Goal: Task Accomplishment & Management: Manage account settings

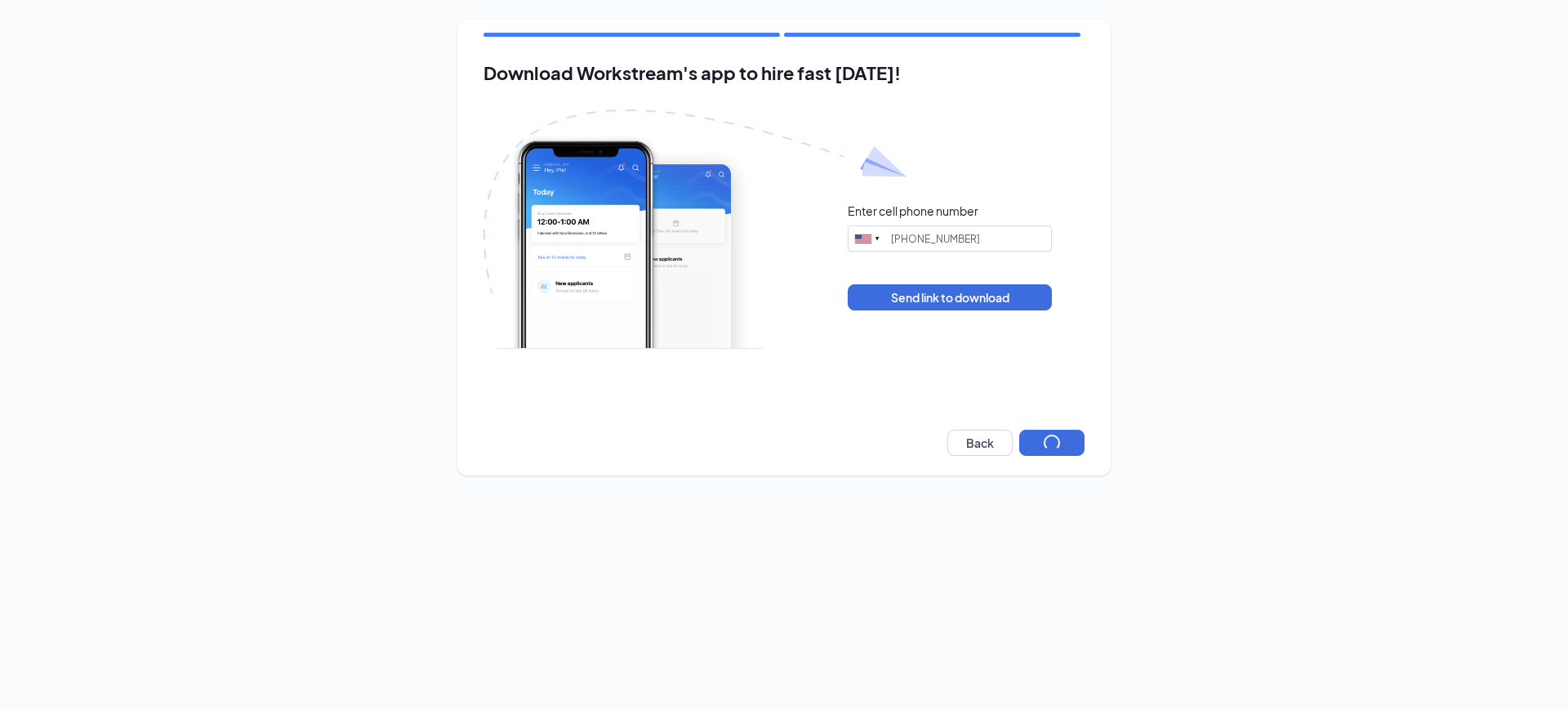
type input "[PHONE_NUMBER]"
click at [1073, 456] on div "Download Workstream's app to hire fast [DATE]! Enter cell phone number [GEOGRAP…" at bounding box center [784, 247] width 654 height 456
click at [1059, 430] on button "Next" at bounding box center [1052, 443] width 65 height 26
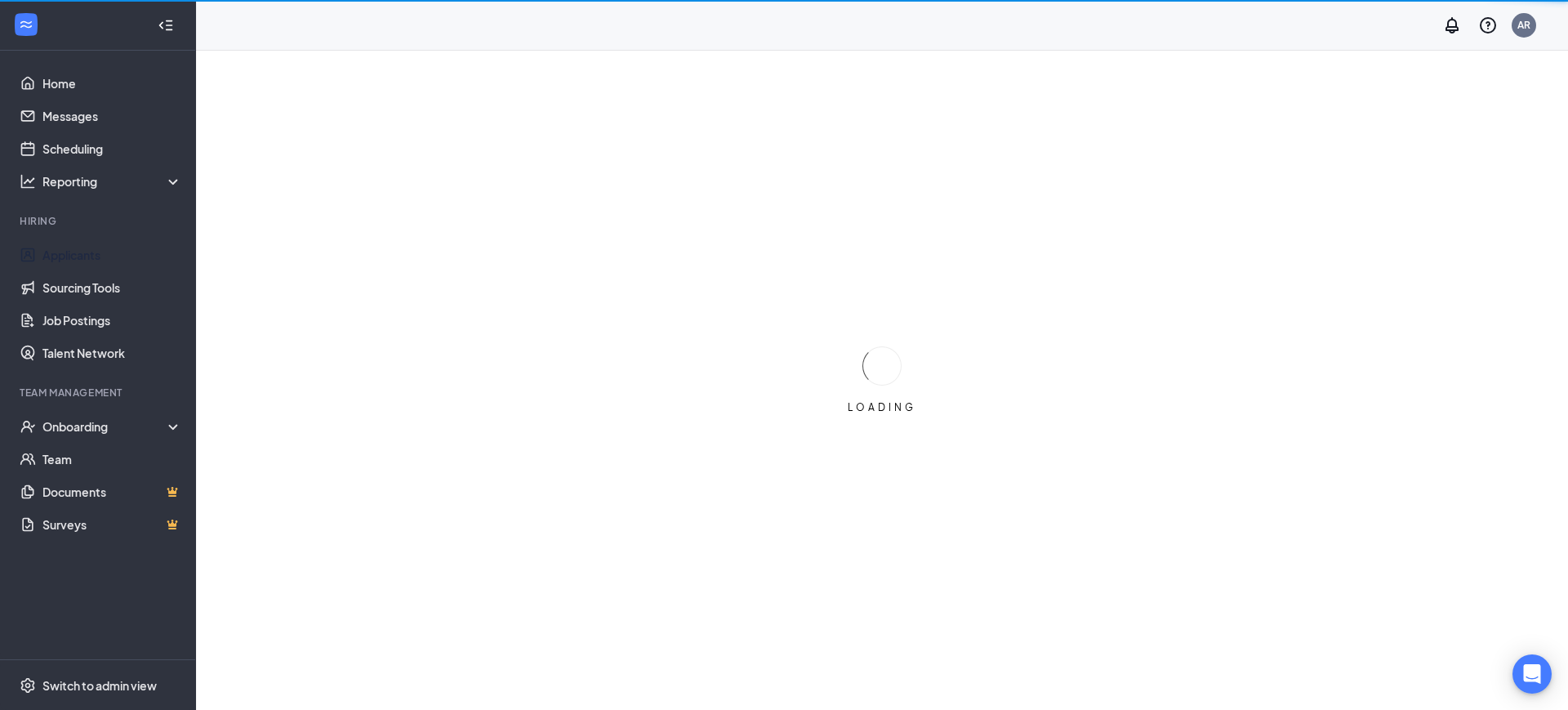
click at [108, 259] on link "Applicants" at bounding box center [112, 254] width 140 height 32
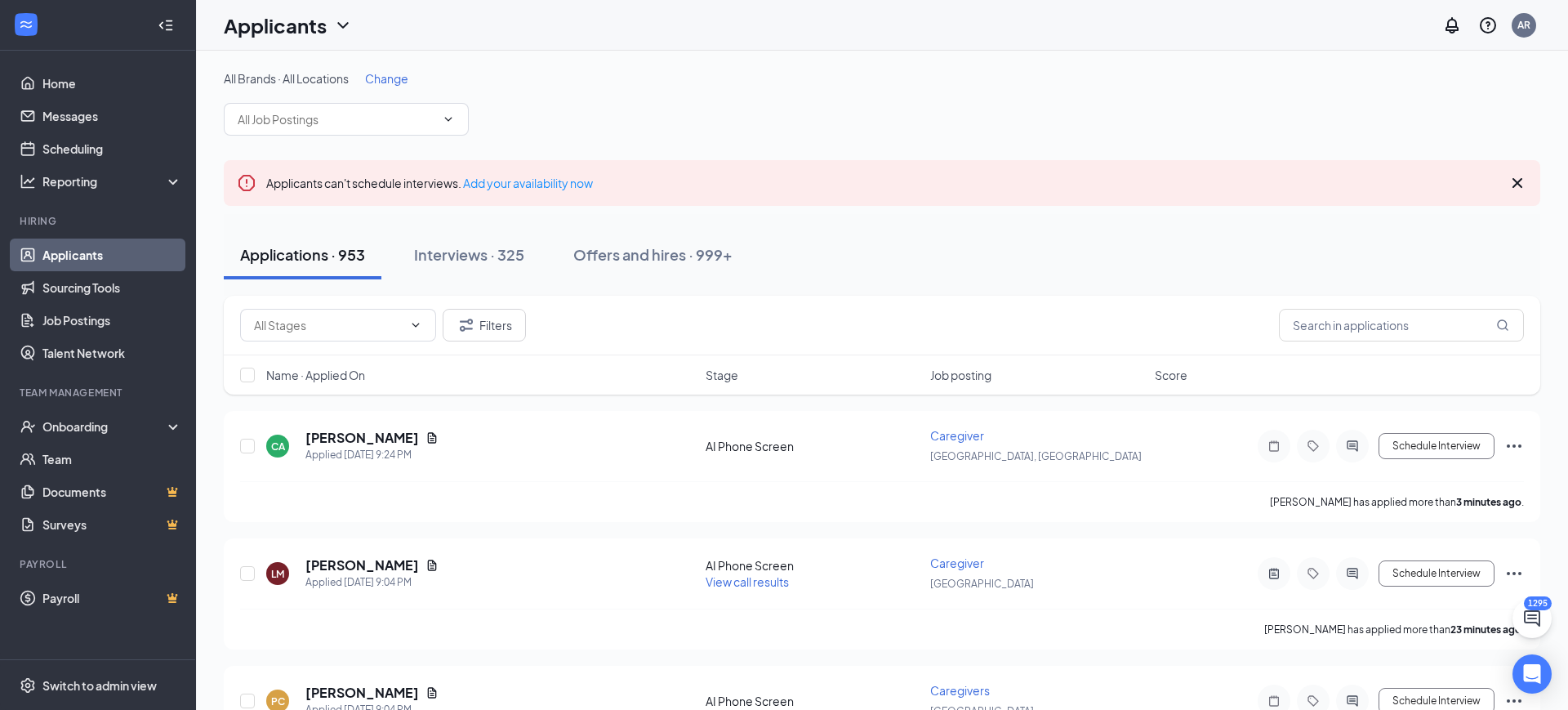
click at [1341, 290] on div "Applications · 953 Interviews · 325 Offers and hires · 999+" at bounding box center [882, 254] width 1316 height 82
click at [1342, 310] on input "text" at bounding box center [1402, 325] width 245 height 32
paste input "Osinaike"
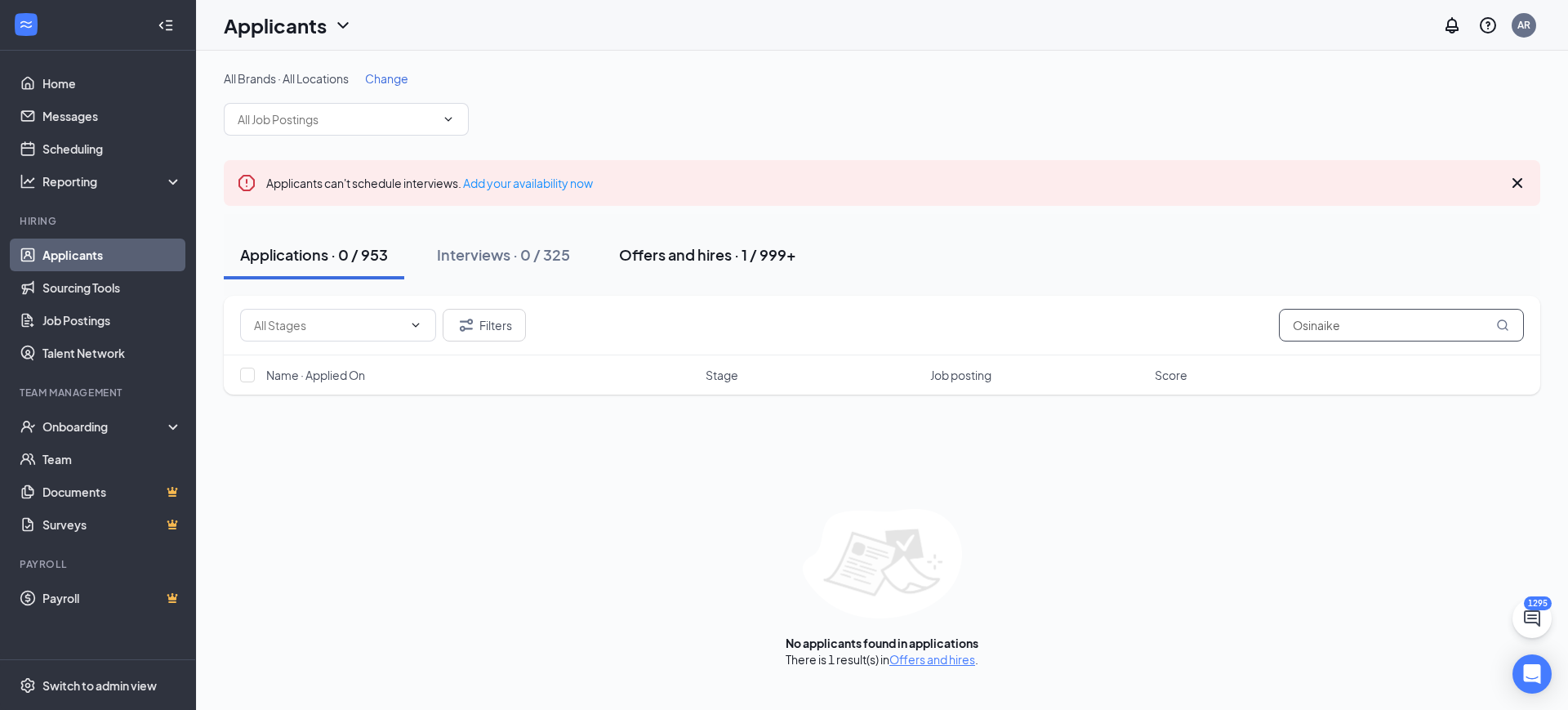
type input "Osinaike"
click at [697, 254] on div "Offers and hires · 1 / 999+" at bounding box center [708, 254] width 177 height 20
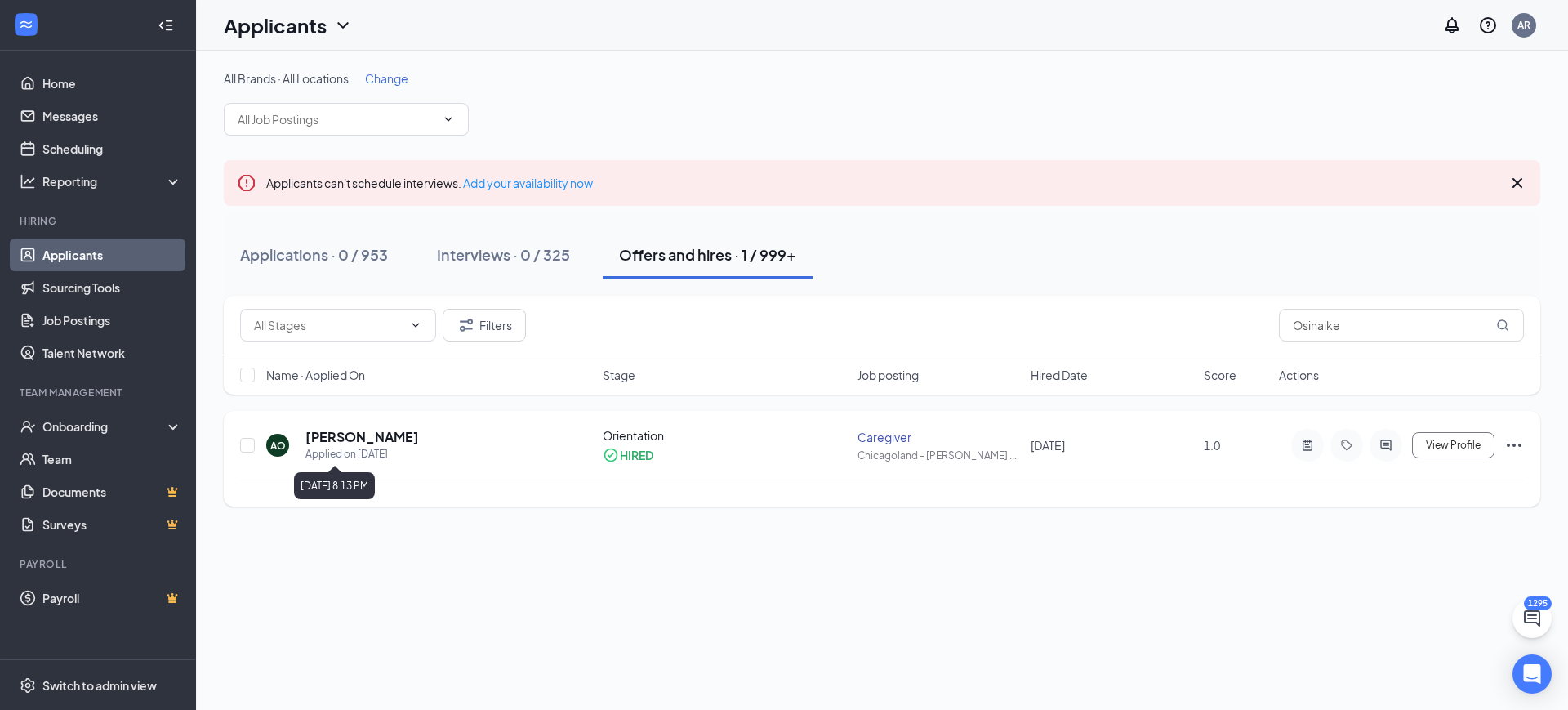
click at [369, 446] on div "Applied on [DATE]" at bounding box center [361, 455] width 113 height 17
click at [373, 434] on h5 "[PERSON_NAME]" at bounding box center [361, 436] width 113 height 18
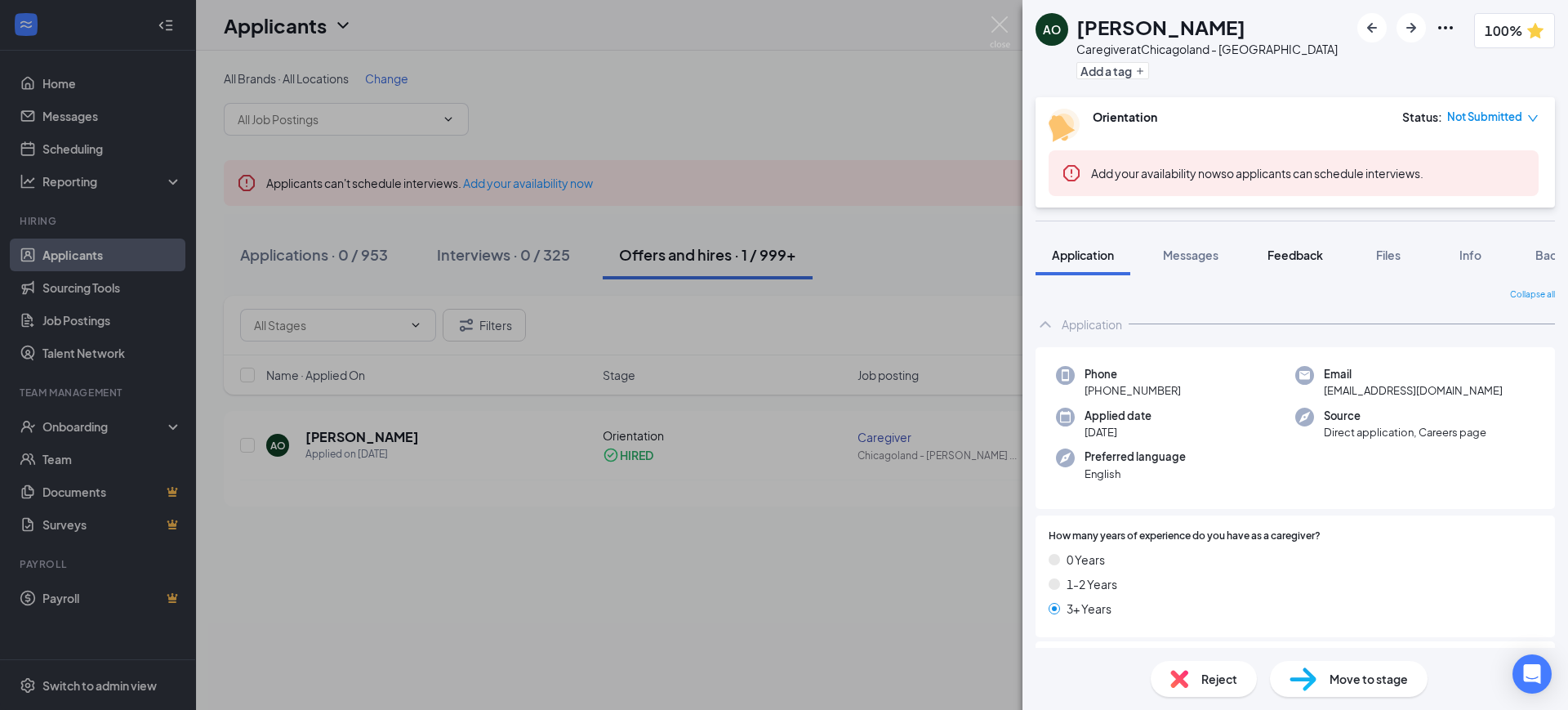
click at [1302, 250] on span "Feedback" at bounding box center [1295, 254] width 55 height 15
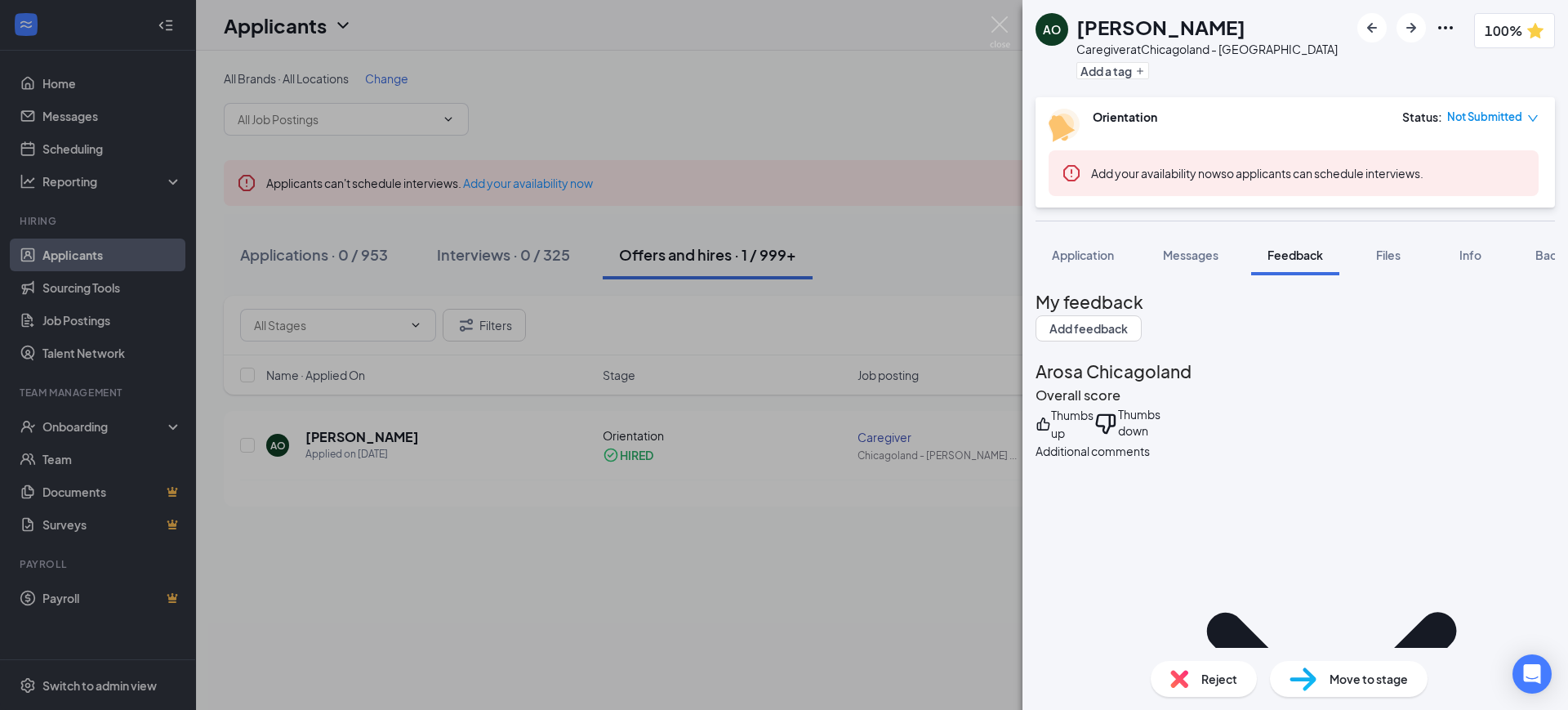
drag, startPoint x: 1239, startPoint y: 12, endPoint x: 1076, endPoint y: 32, distance: 164.2
click at [1077, 32] on div "[PERSON_NAME]" at bounding box center [1208, 27] width 262 height 28
copy h1 "[PERSON_NAME]"
click at [874, 220] on div "[PERSON_NAME] Osinaike Caregiver at [GEOGRAPHIC_DATA] - Skokie Add a tag 100% O…" at bounding box center [784, 355] width 1568 height 710
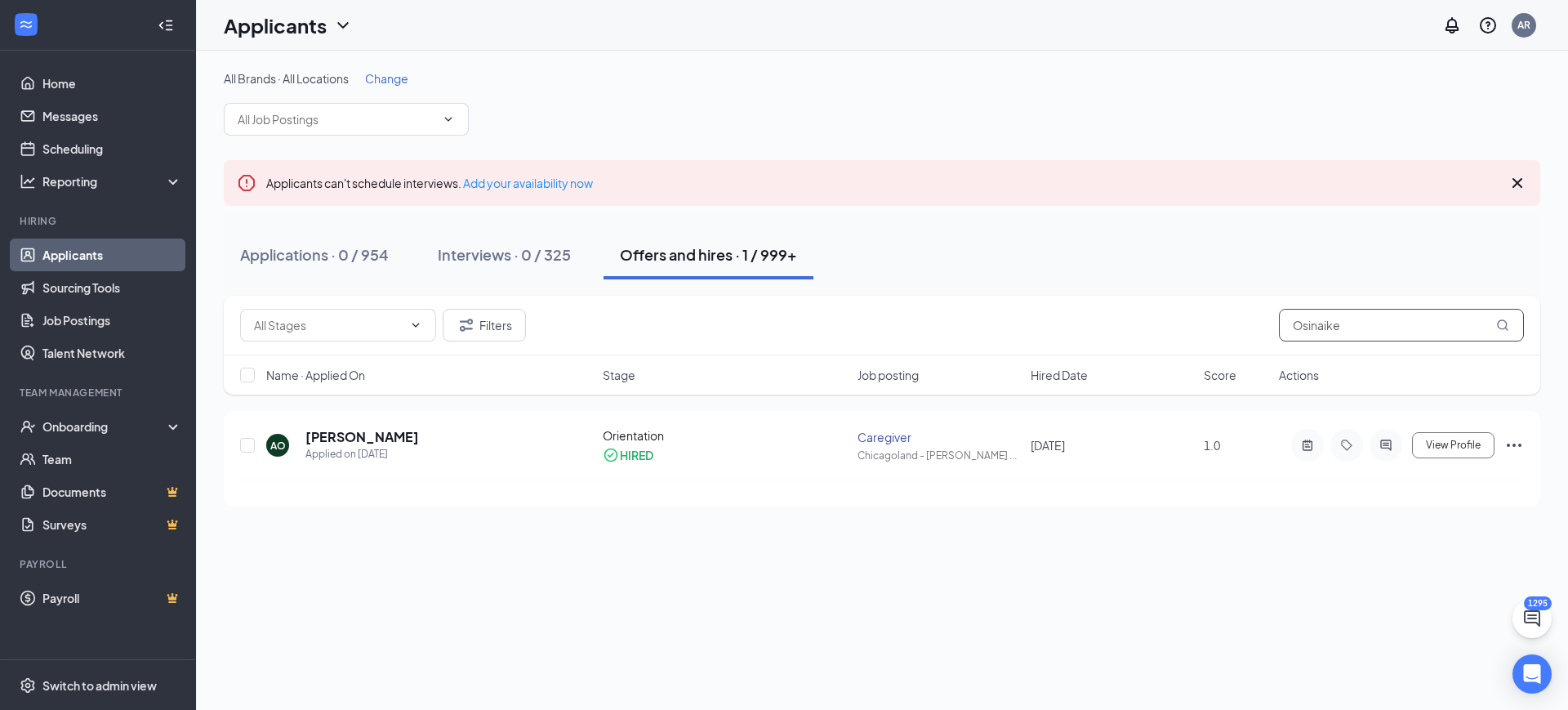
drag, startPoint x: 1461, startPoint y: 319, endPoint x: 1149, endPoint y: 303, distance: 312.4
click at [1149, 303] on div "Filters Osinaike" at bounding box center [882, 325] width 1316 height 60
paste input "[PERSON_NAME]"
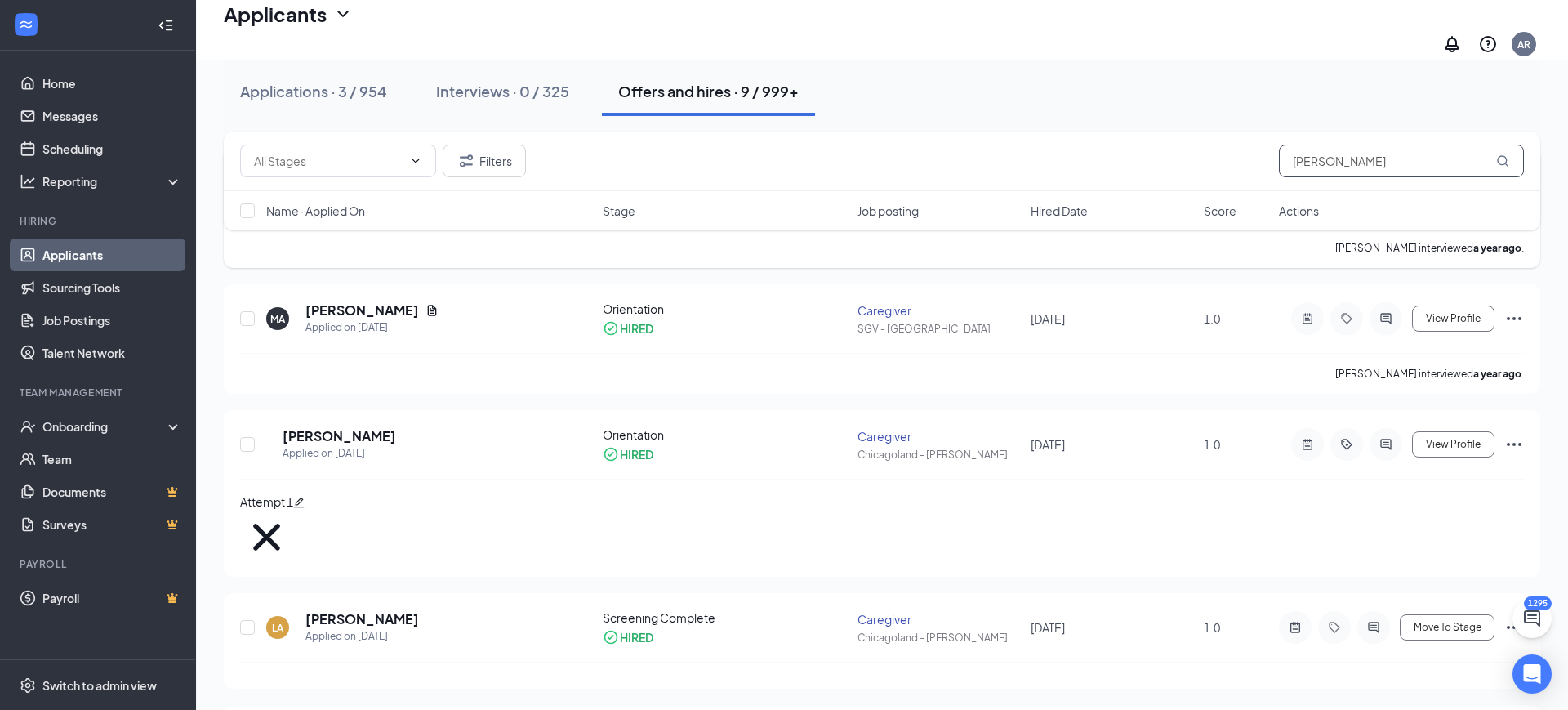
scroll to position [269, 0]
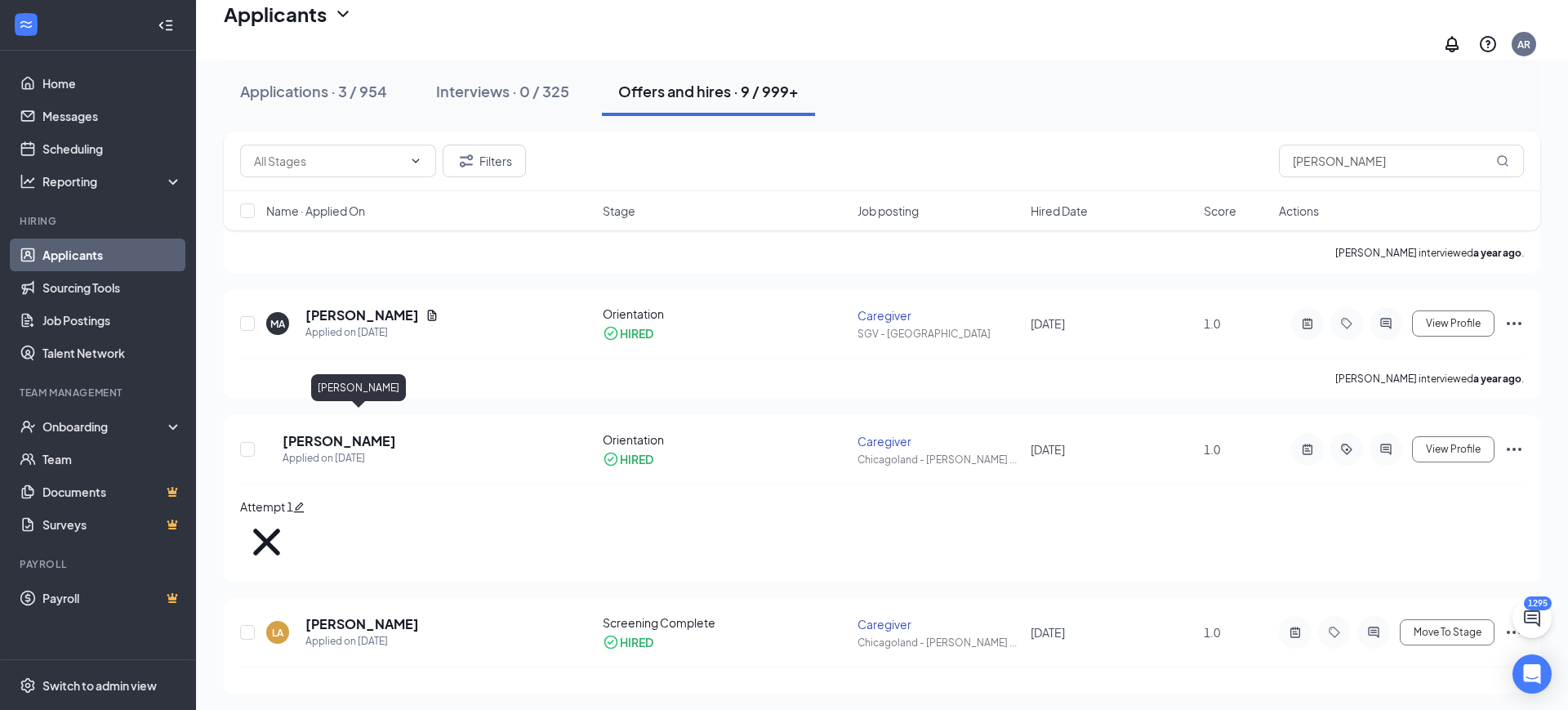
click at [357, 407] on div "[PERSON_NAME]" at bounding box center [359, 391] width 95 height 33
click at [355, 432] on h5 "[PERSON_NAME]" at bounding box center [339, 441] width 113 height 18
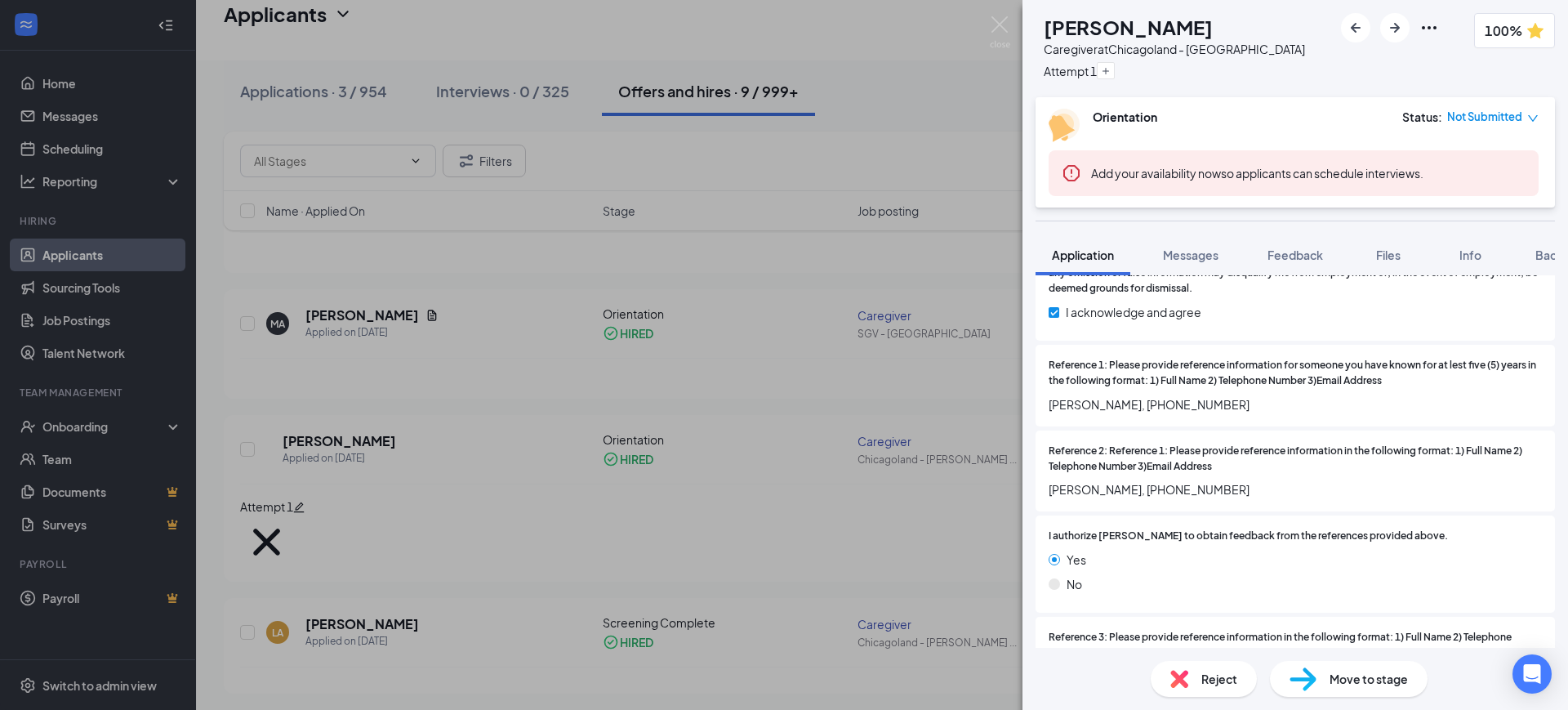
scroll to position [2034, 0]
click at [1295, 251] on span "Feedback" at bounding box center [1295, 254] width 55 height 15
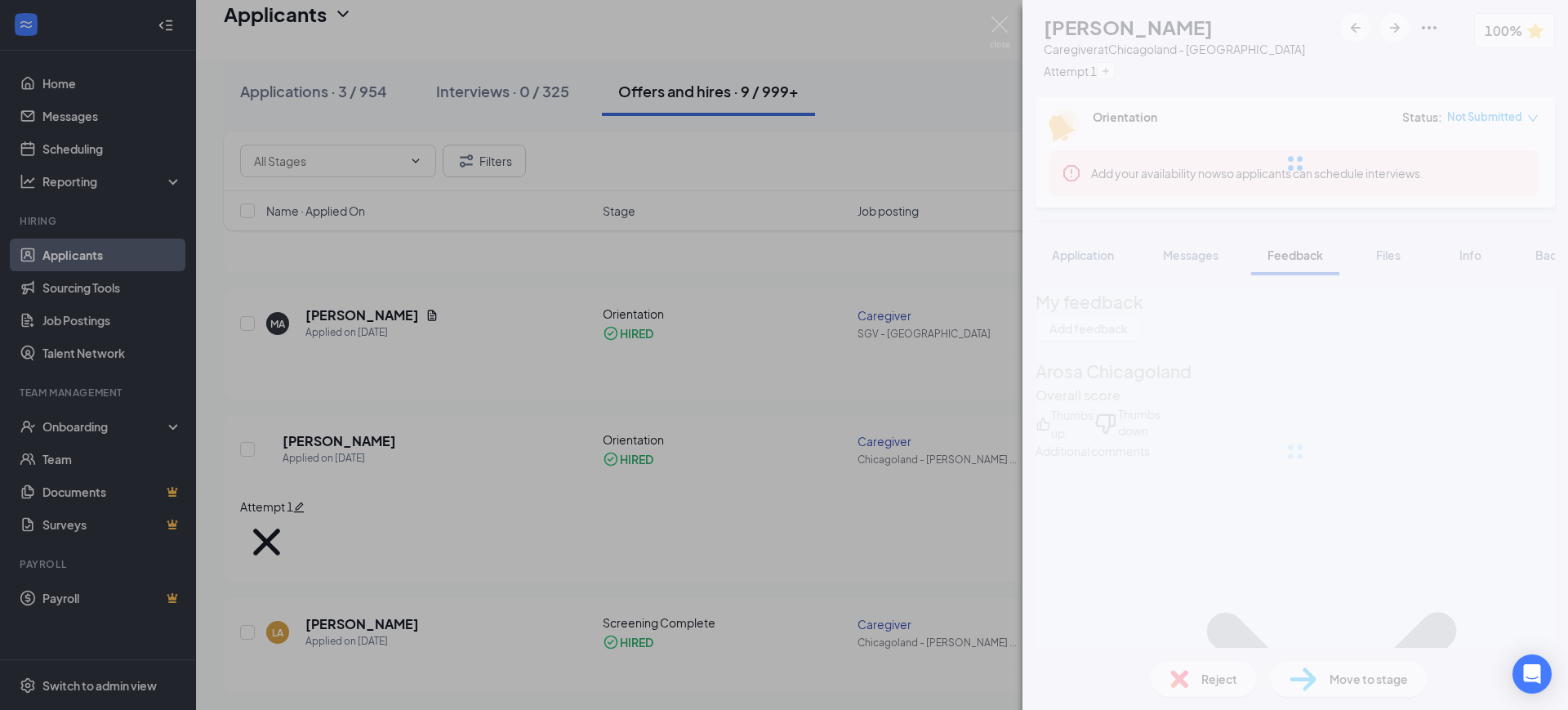
click at [830, 222] on div "GA [PERSON_NAME] Caregiver at [GEOGRAPHIC_DATA] - Skokie Attempt 1 100% Orienta…" at bounding box center [784, 355] width 1568 height 710
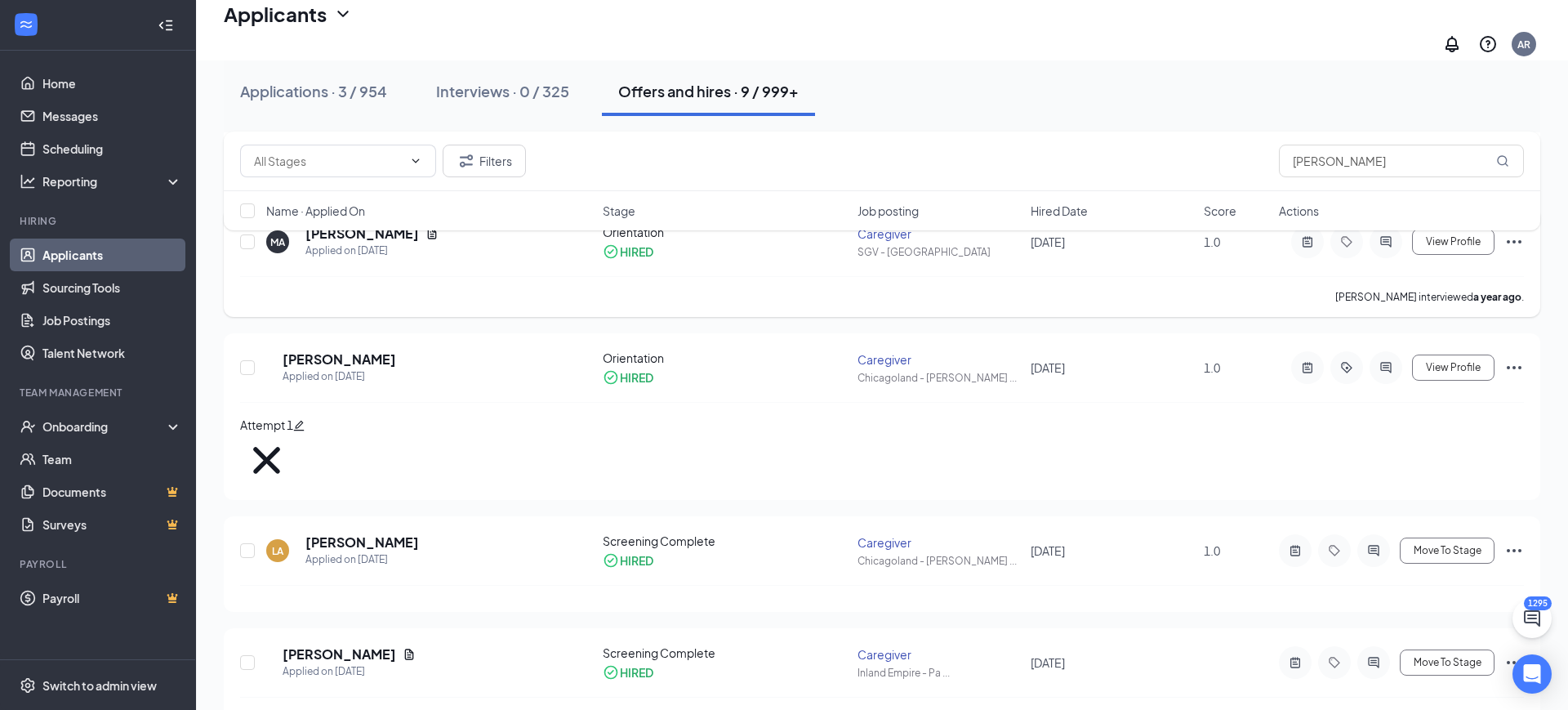
scroll to position [358, 0]
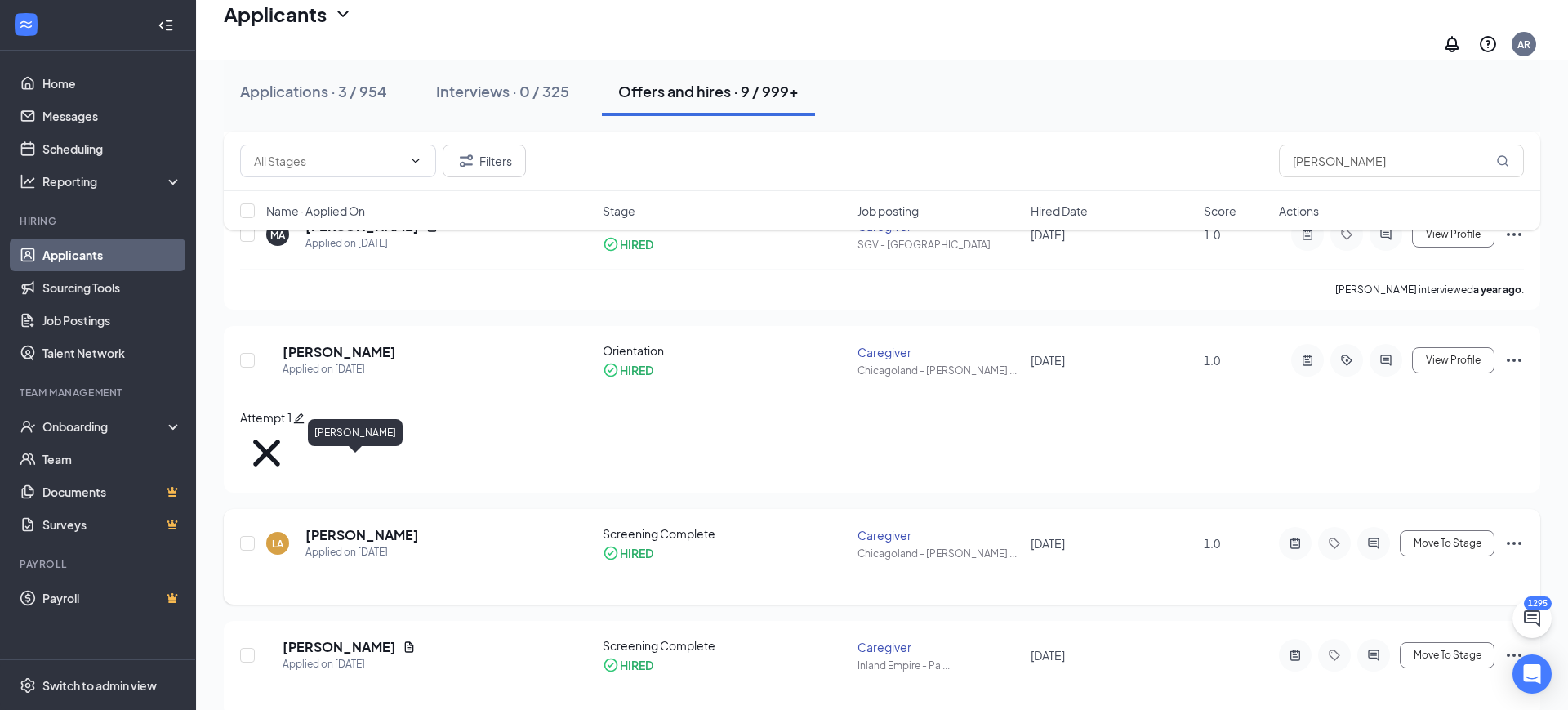
click at [325, 527] on h5 "[PERSON_NAME]" at bounding box center [361, 535] width 113 height 18
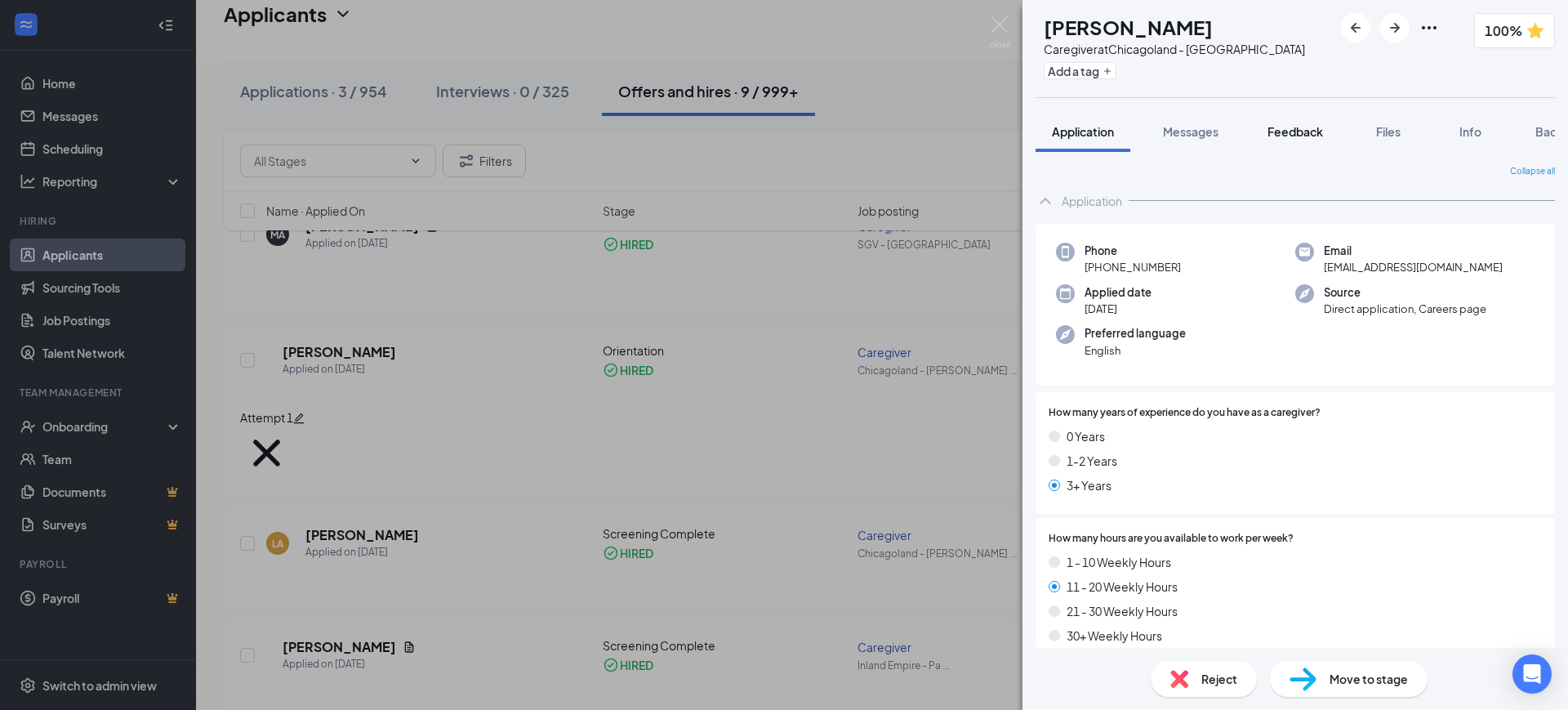
click at [1307, 119] on button "Feedback" at bounding box center [1296, 132] width 88 height 41
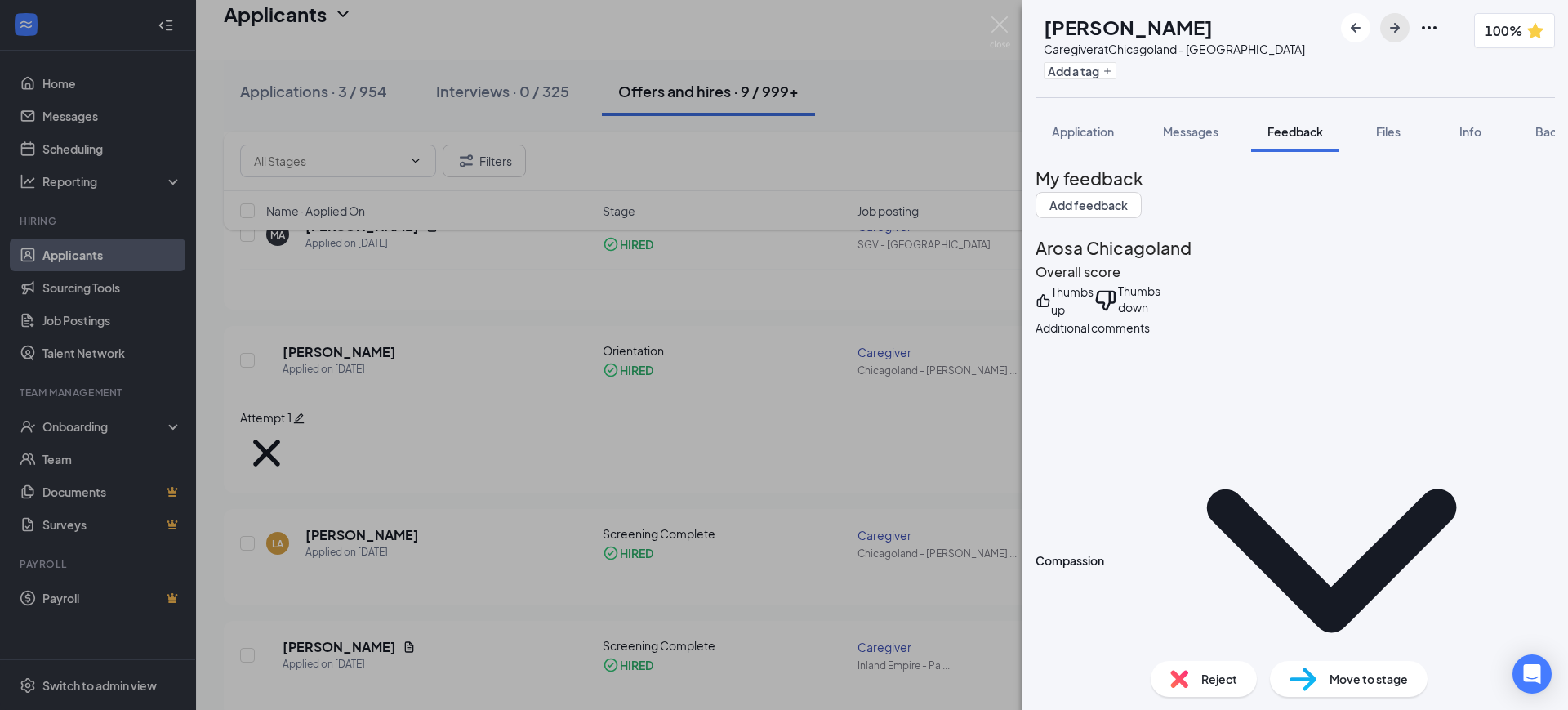
click at [1385, 18] on icon "ArrowRight" at bounding box center [1395, 27] width 19 height 19
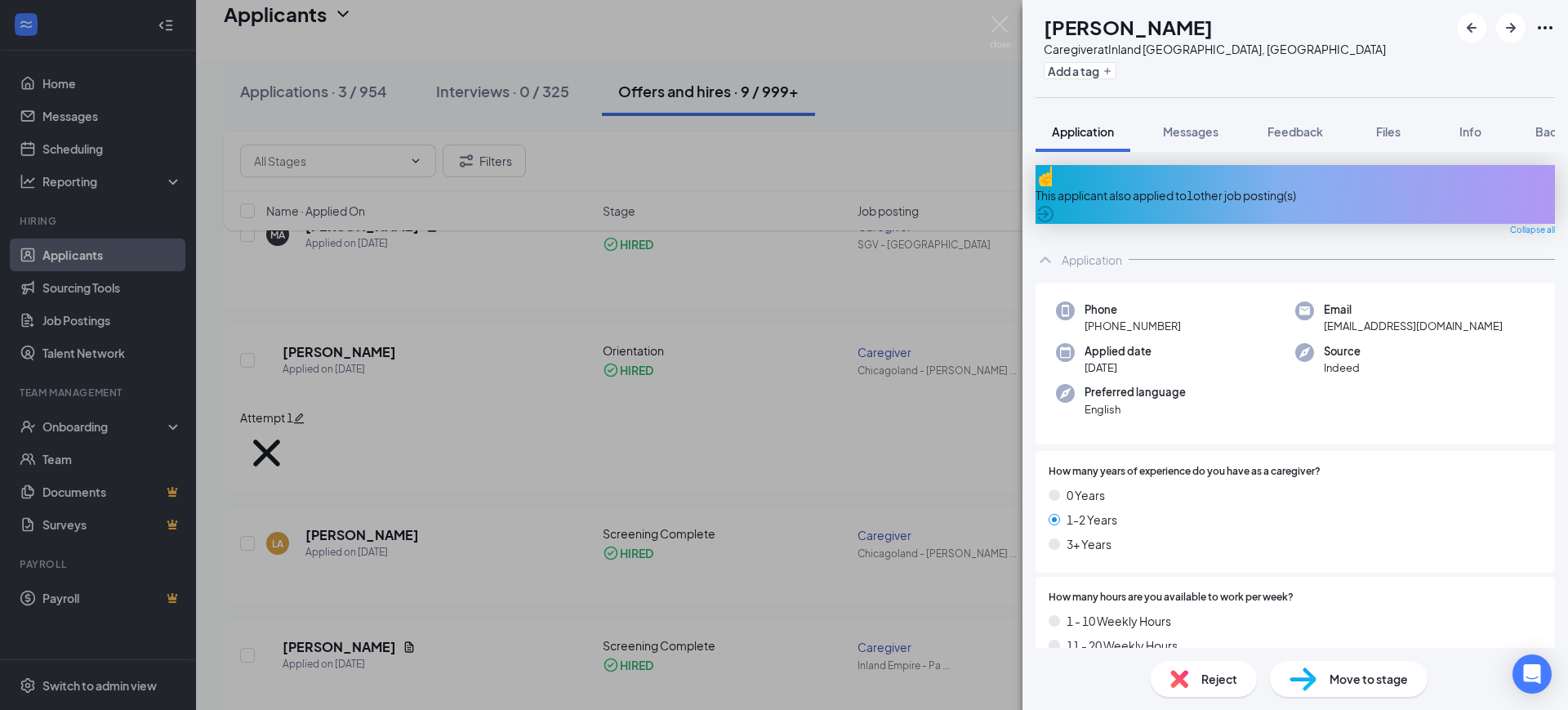
click at [937, 88] on div "AA [PERSON_NAME] Caregiver at Inland [GEOGRAPHIC_DATA], [GEOGRAPHIC_DATA] Add a…" at bounding box center [784, 355] width 1568 height 710
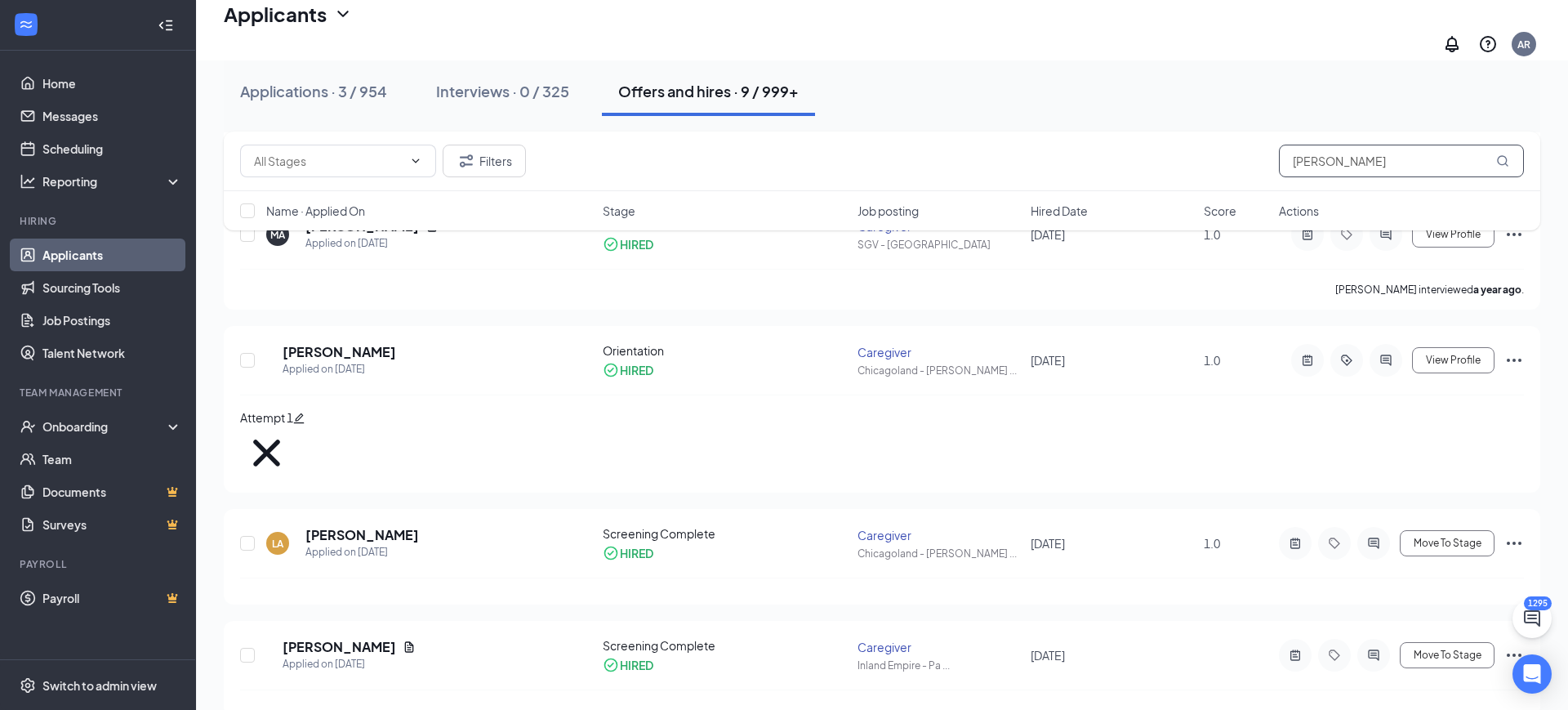
drag, startPoint x: 1384, startPoint y: 150, endPoint x: 1061, endPoint y: 173, distance: 323.8
click at [1061, 173] on div "Filters [PERSON_NAME]" at bounding box center [882, 160] width 1284 height 32
paste input "[PERSON_NAME]"
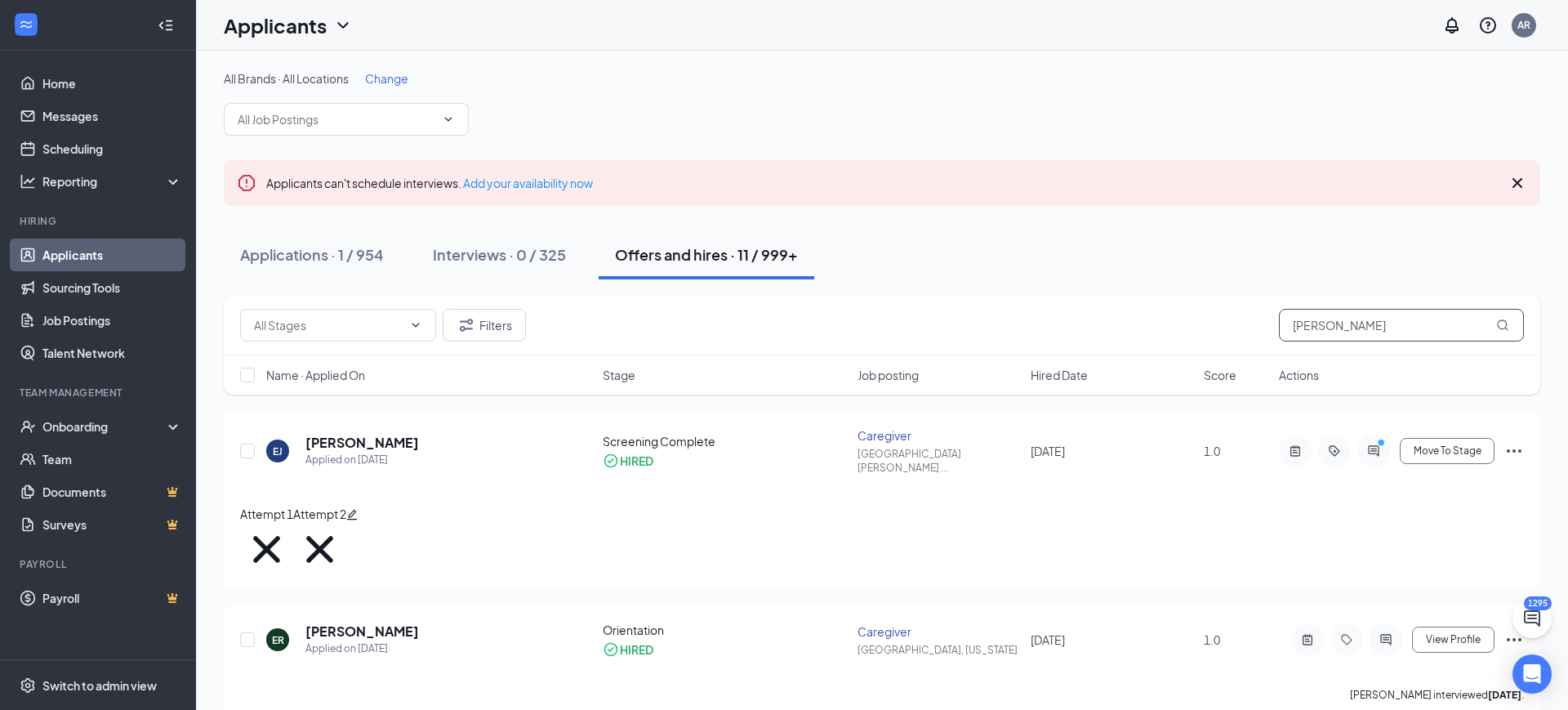
type input "[PERSON_NAME]"
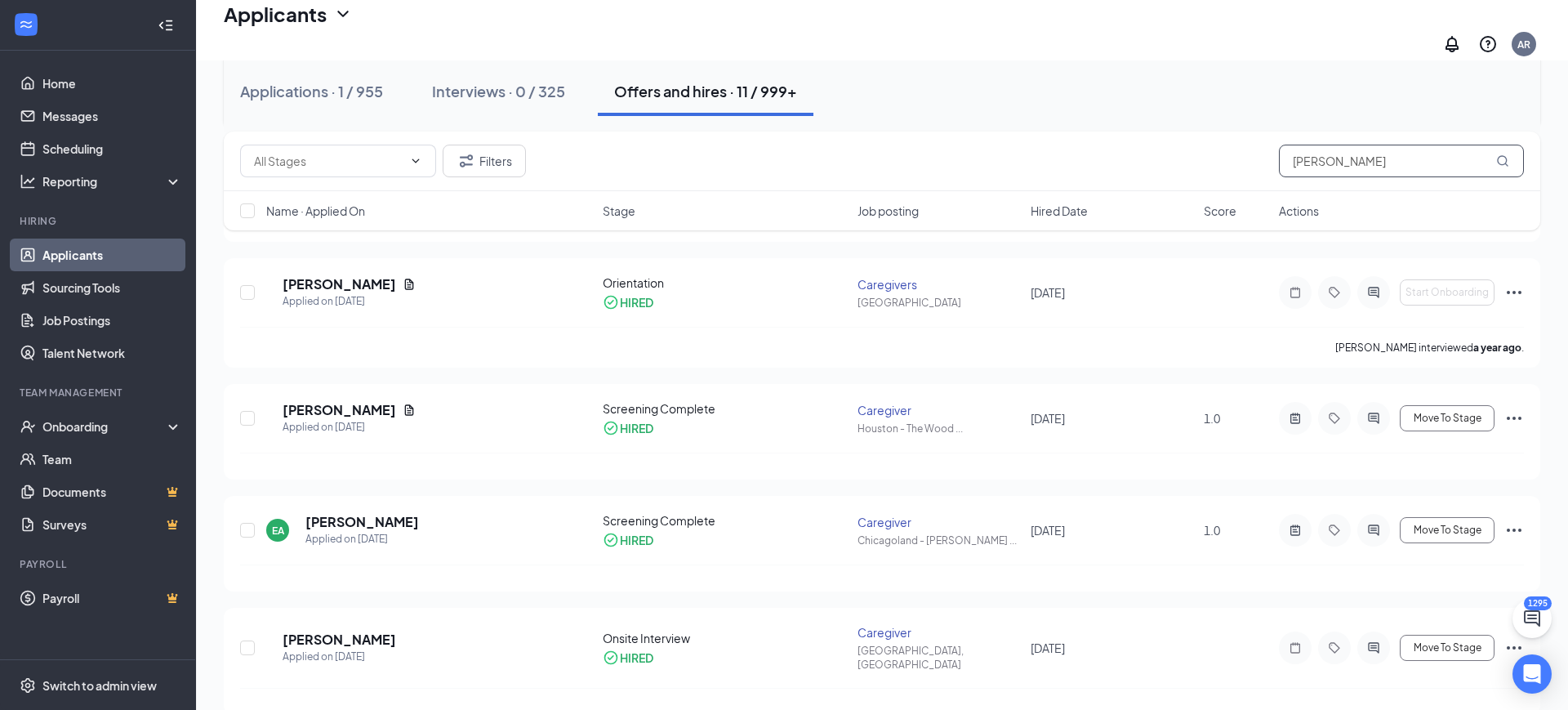
scroll to position [592, 0]
click at [383, 515] on h5 "[PERSON_NAME]" at bounding box center [361, 524] width 113 height 18
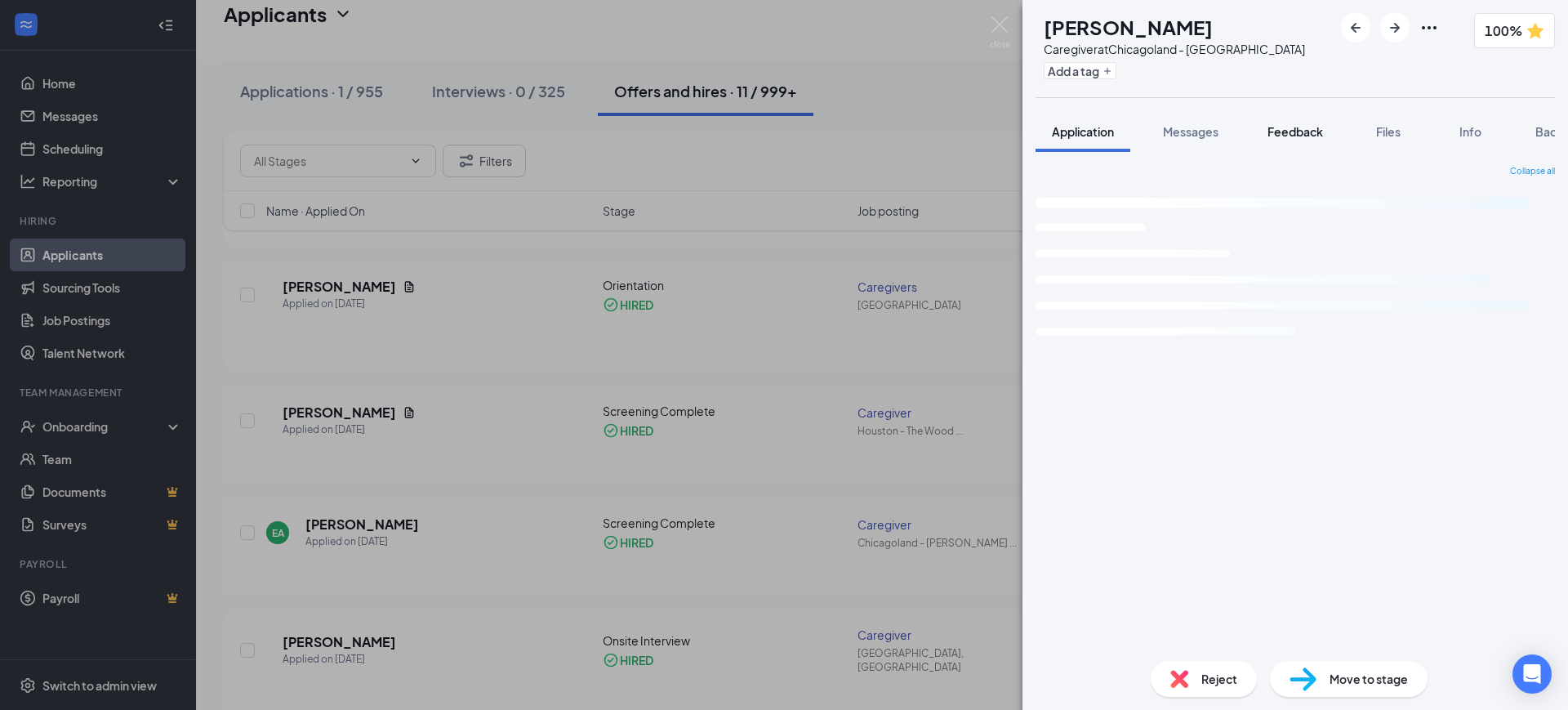
click at [1292, 138] on span "Feedback" at bounding box center [1295, 132] width 55 height 15
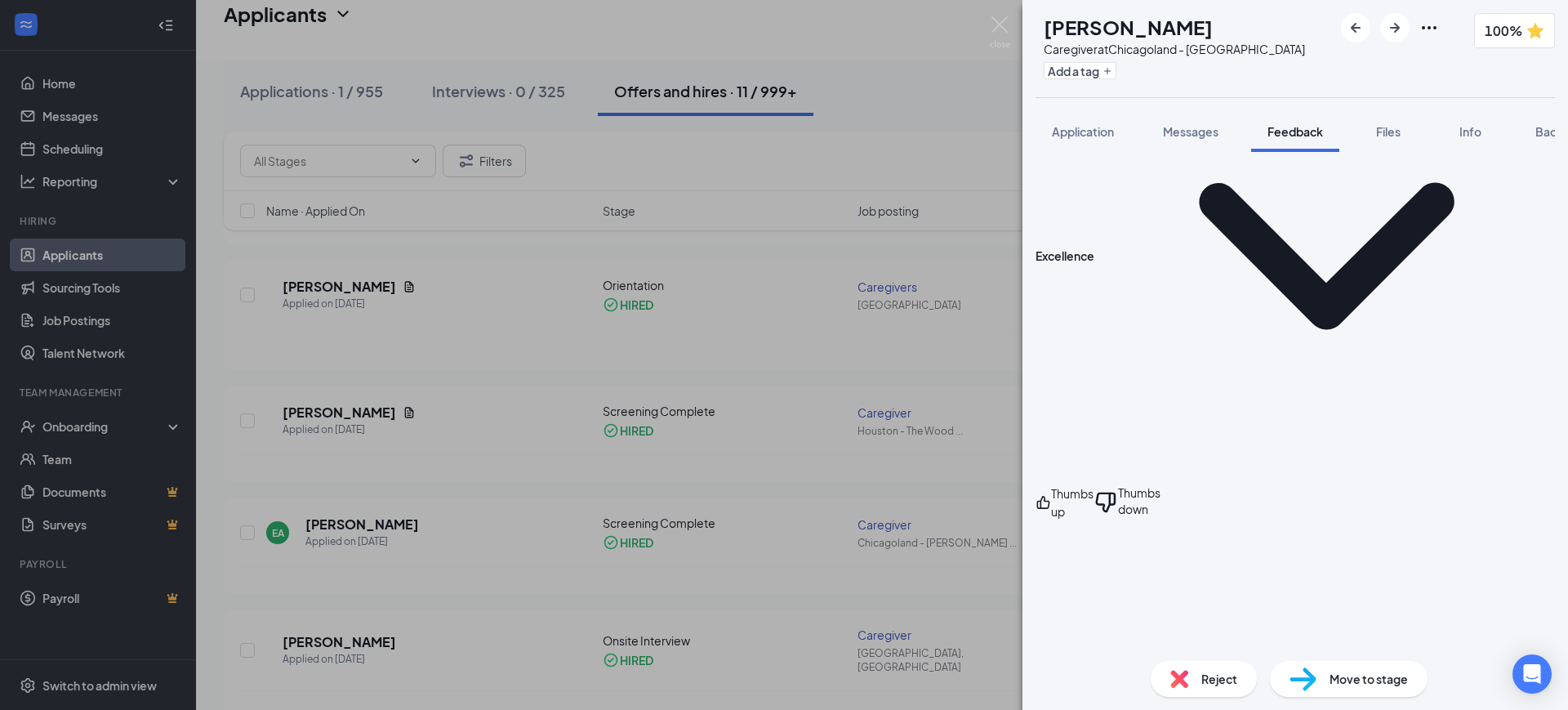
scroll to position [916, 0]
